Goal: Information Seeking & Learning: Learn about a topic

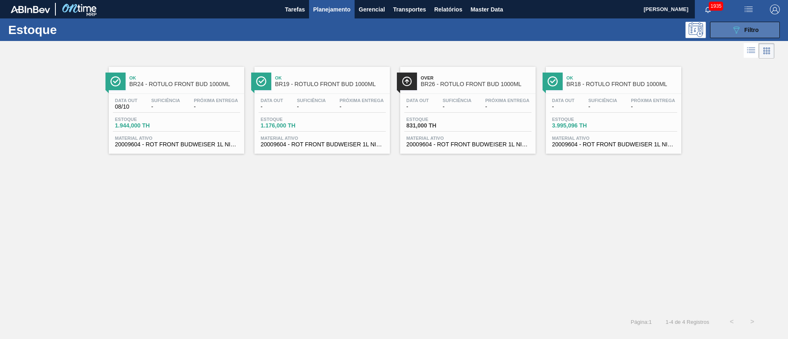
click at [735, 32] on icon "089F7B8B-B2A5-4AFE-B5C0-19BA573D28AC" at bounding box center [736, 30] width 10 height 10
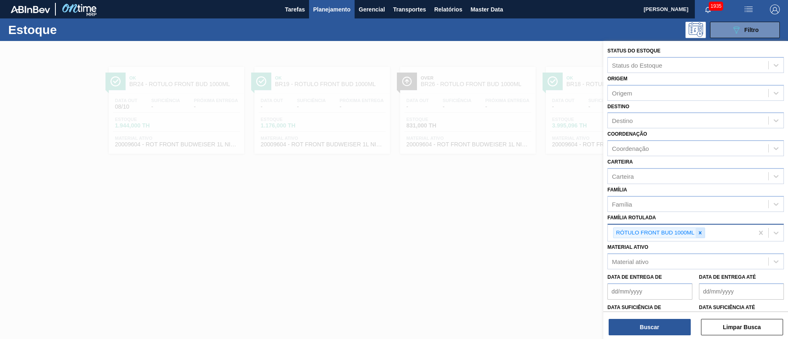
click at [700, 232] on icon at bounding box center [700, 232] width 3 height 3
paste Rotulada "RÓTULO FRONT ORIGINAL 300ML"
type Rotulada "RÓTULO FRONT ORIGINAL 300ML"
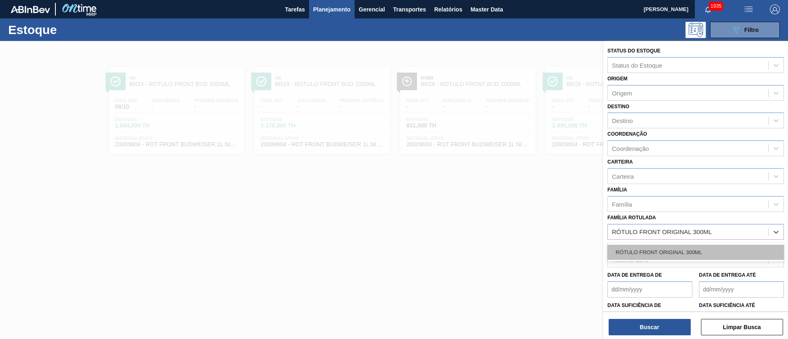
click at [654, 248] on div "RÓTULO FRONT ORIGINAL 300ML" at bounding box center [695, 252] width 176 height 15
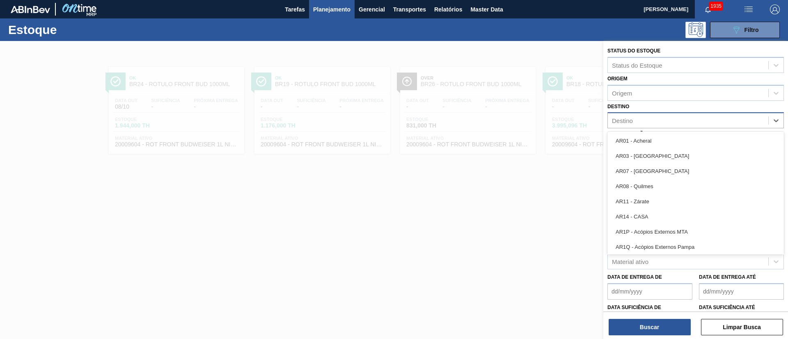
click at [630, 123] on div "Destino" at bounding box center [622, 120] width 21 height 7
type input "br12"
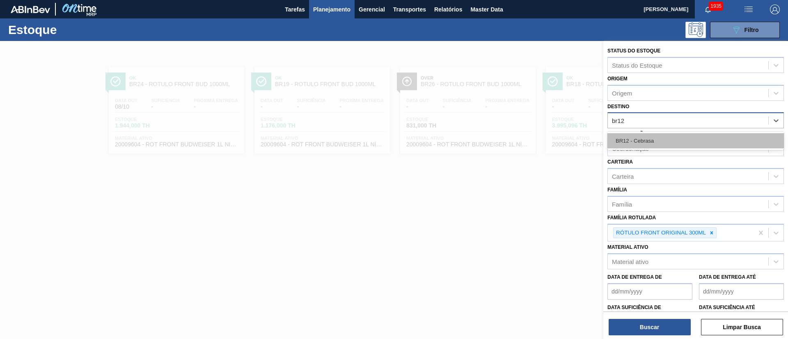
click at [626, 135] on div "BR12 - Cebrasa" at bounding box center [695, 140] width 176 height 15
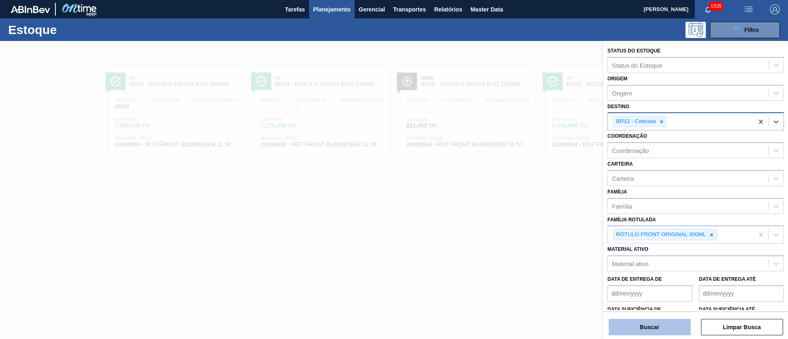
click at [631, 321] on button "Buscar" at bounding box center [649, 327] width 82 height 16
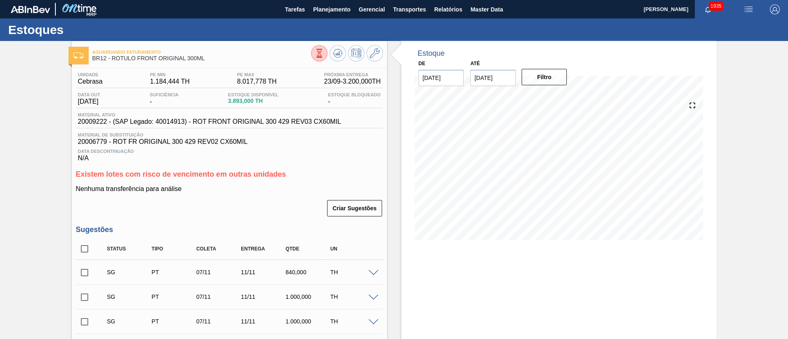
scroll to position [123, 0]
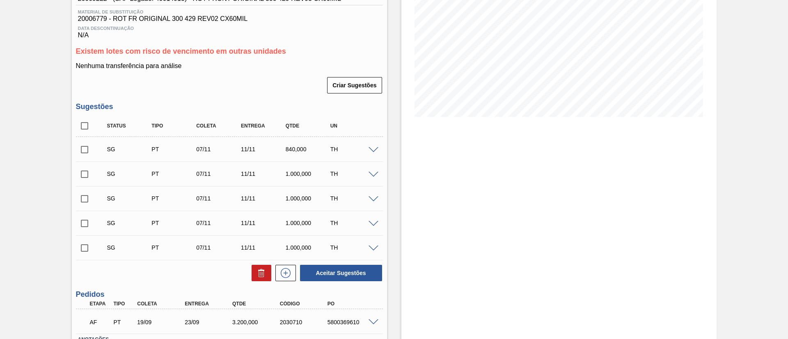
click at [92, 125] on input "checkbox" at bounding box center [84, 125] width 17 height 17
checkbox input "true"
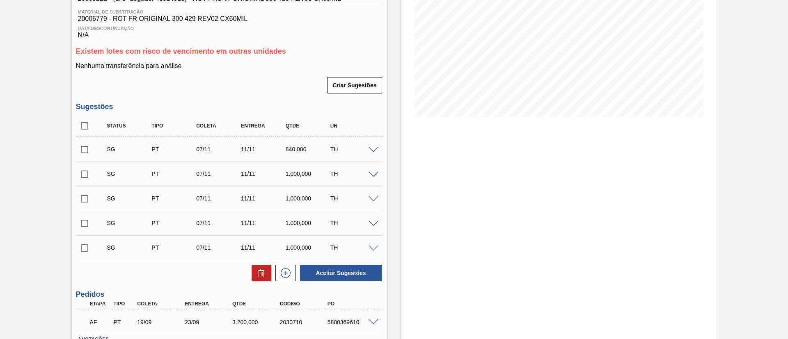
checkbox input "true"
click at [254, 271] on button at bounding box center [261, 273] width 20 height 16
checkbox input "false"
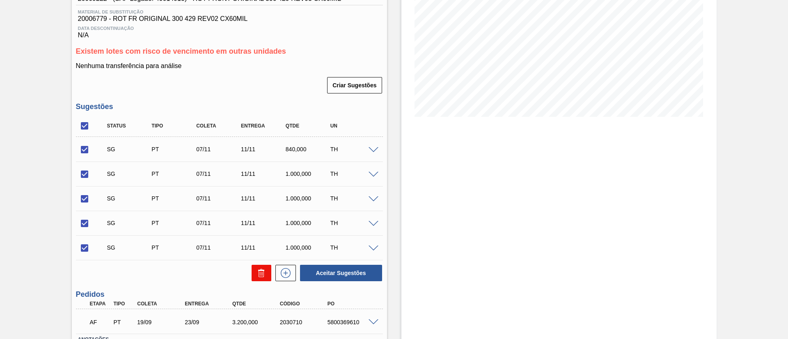
checkbox input "false"
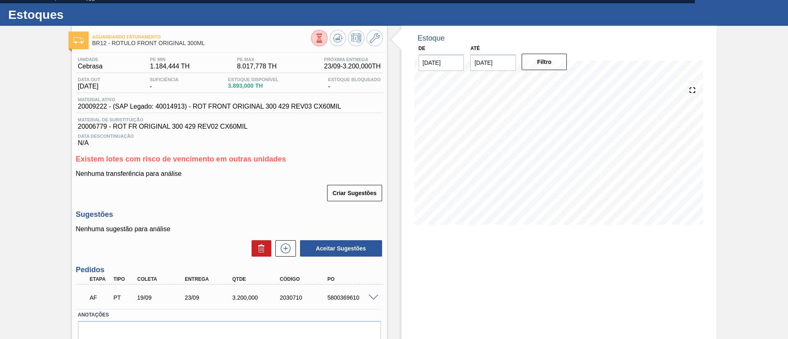
scroll to position [0, 0]
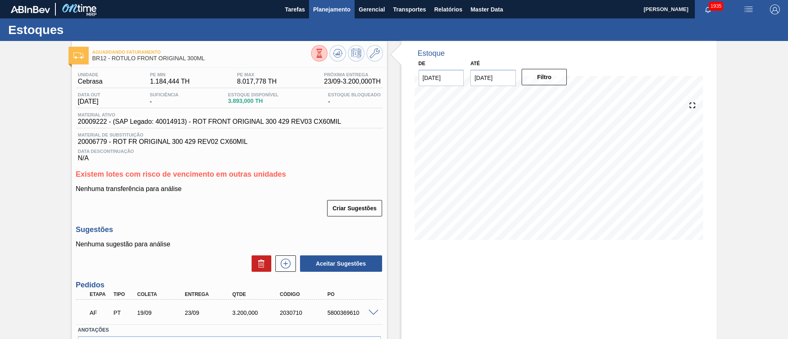
click at [335, 12] on span "Planejamento" at bounding box center [331, 10] width 37 height 10
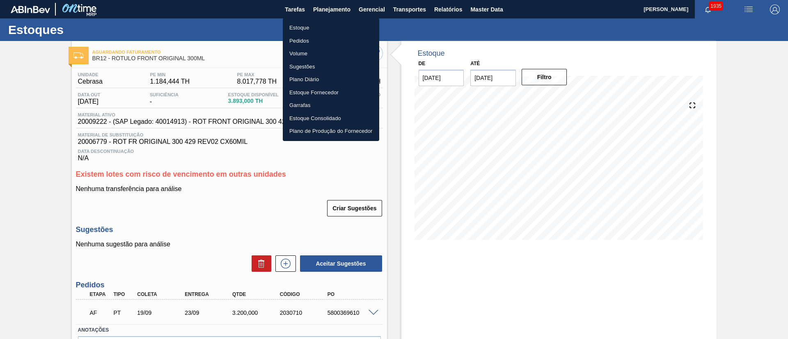
click at [451, 11] on div at bounding box center [394, 169] width 788 height 339
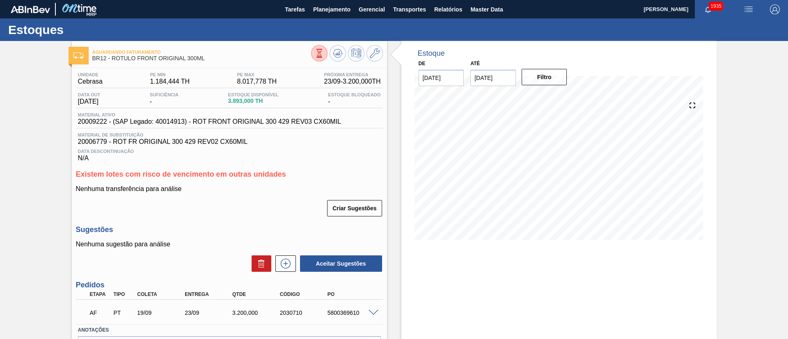
click at [443, 0] on body "Tarefas Planejamento Gerencial Transportes Relatórios Master Data [PERSON_NAME]…" at bounding box center [394, 0] width 788 height 0
click at [443, 11] on span "Relatórios" at bounding box center [448, 10] width 28 height 10
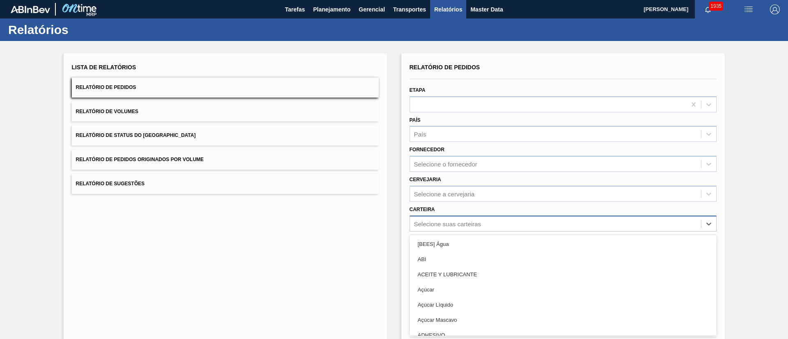
click at [421, 222] on div "option [BEES] Água focused, 1 of 101. 101 results available. Use Up and Down to…" at bounding box center [562, 224] width 307 height 16
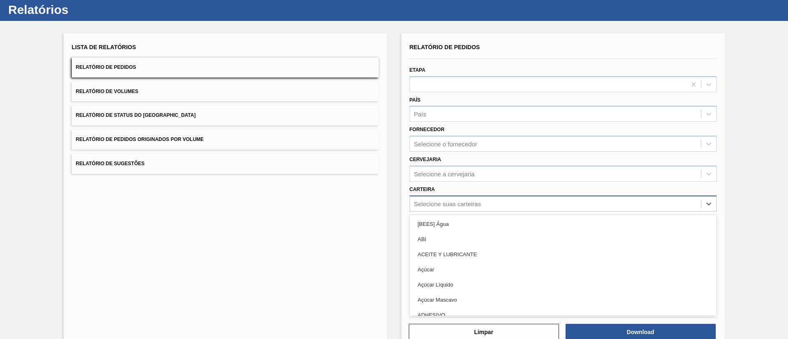
scroll to position [22, 0]
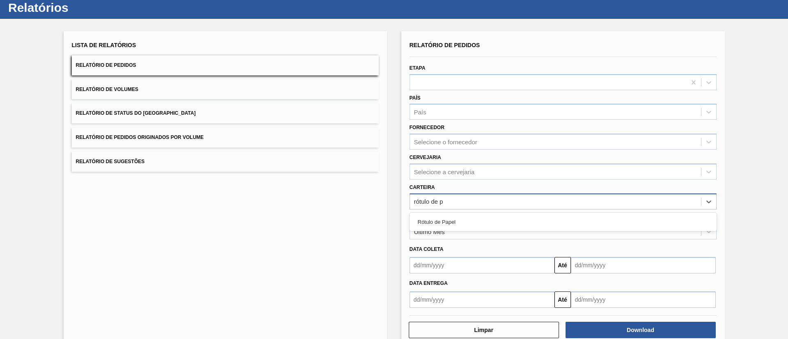
type input "rótulo de pa"
click at [421, 222] on div "Rótulo de Papel" at bounding box center [562, 222] width 307 height 15
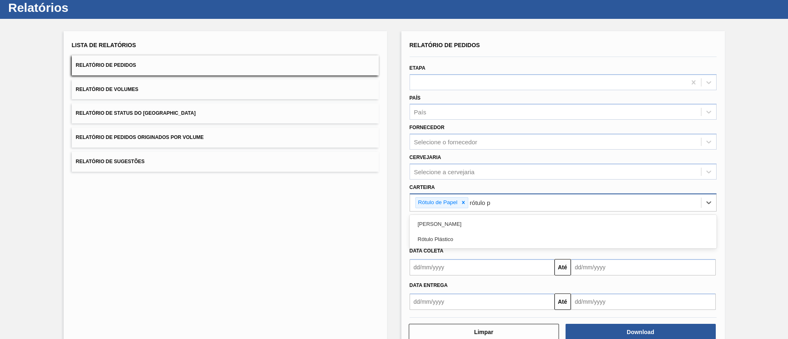
type input "rótulo pa"
click at [459, 215] on div "[PERSON_NAME]" at bounding box center [562, 224] width 307 height 18
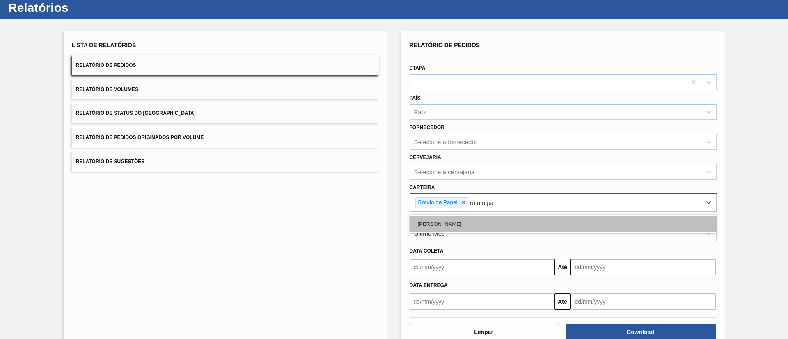
click at [449, 221] on div "[PERSON_NAME]" at bounding box center [562, 224] width 307 height 15
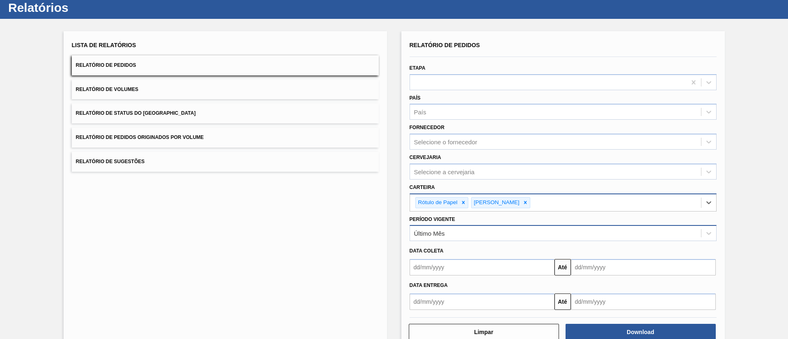
click at [441, 231] on div "Último Mês" at bounding box center [429, 233] width 31 height 7
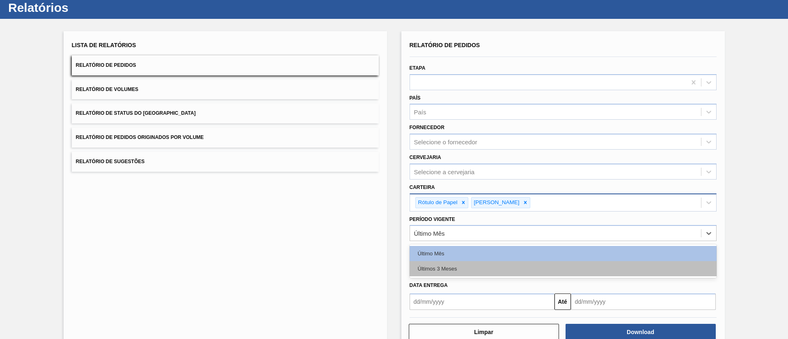
click at [441, 267] on div "Últimos 3 Meses" at bounding box center [562, 268] width 307 height 15
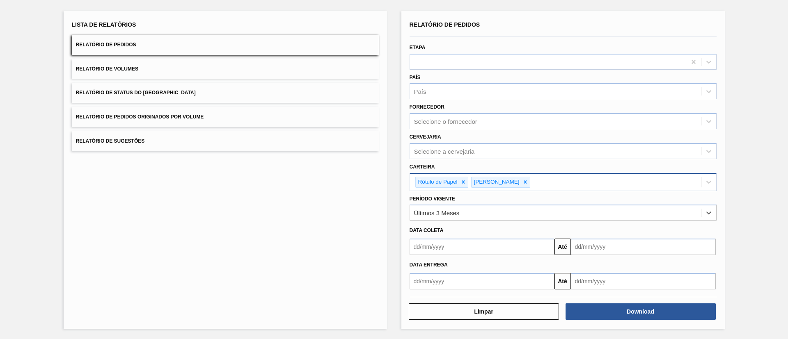
scroll to position [0, 0]
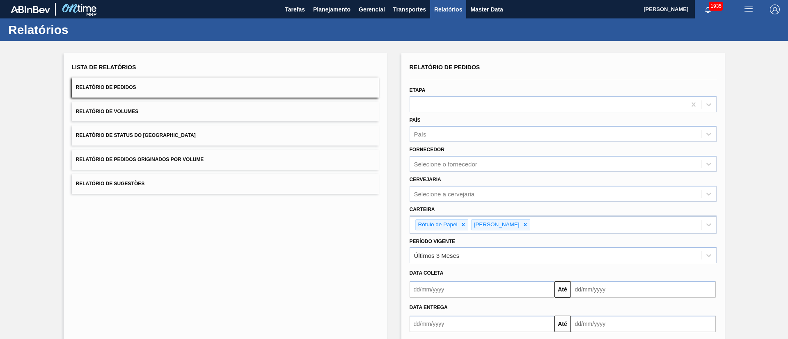
drag, startPoint x: 765, startPoint y: 0, endPoint x: 312, endPoint y: 230, distance: 507.9
click at [312, 230] on div "Lista de Relatórios Relatório de Pedidos Relatório de Volumes Relatório de Stat…" at bounding box center [225, 212] width 323 height 318
